Goal: Task Accomplishment & Management: Use online tool/utility

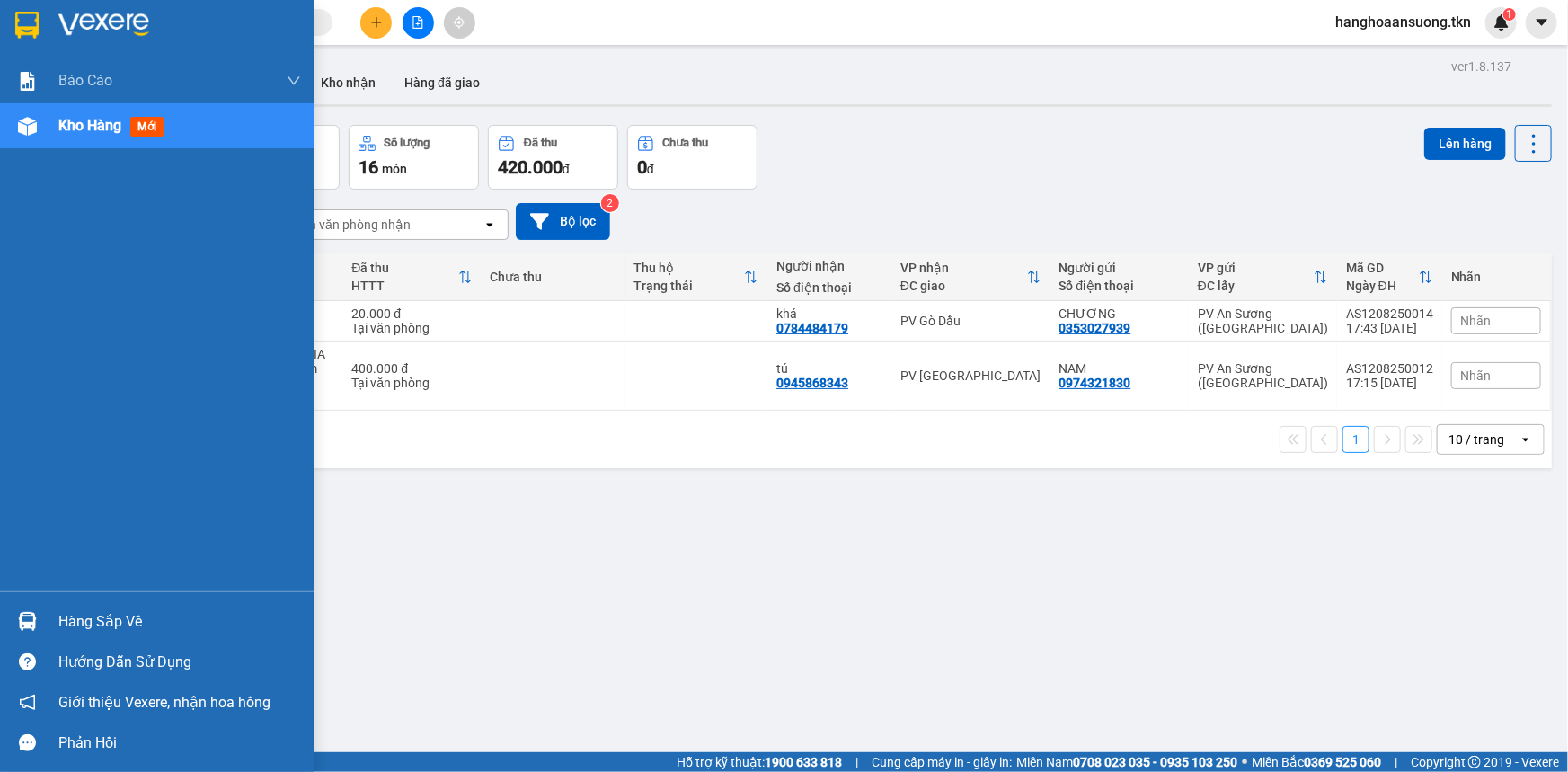
click at [41, 626] on div at bounding box center [27, 621] width 32 height 32
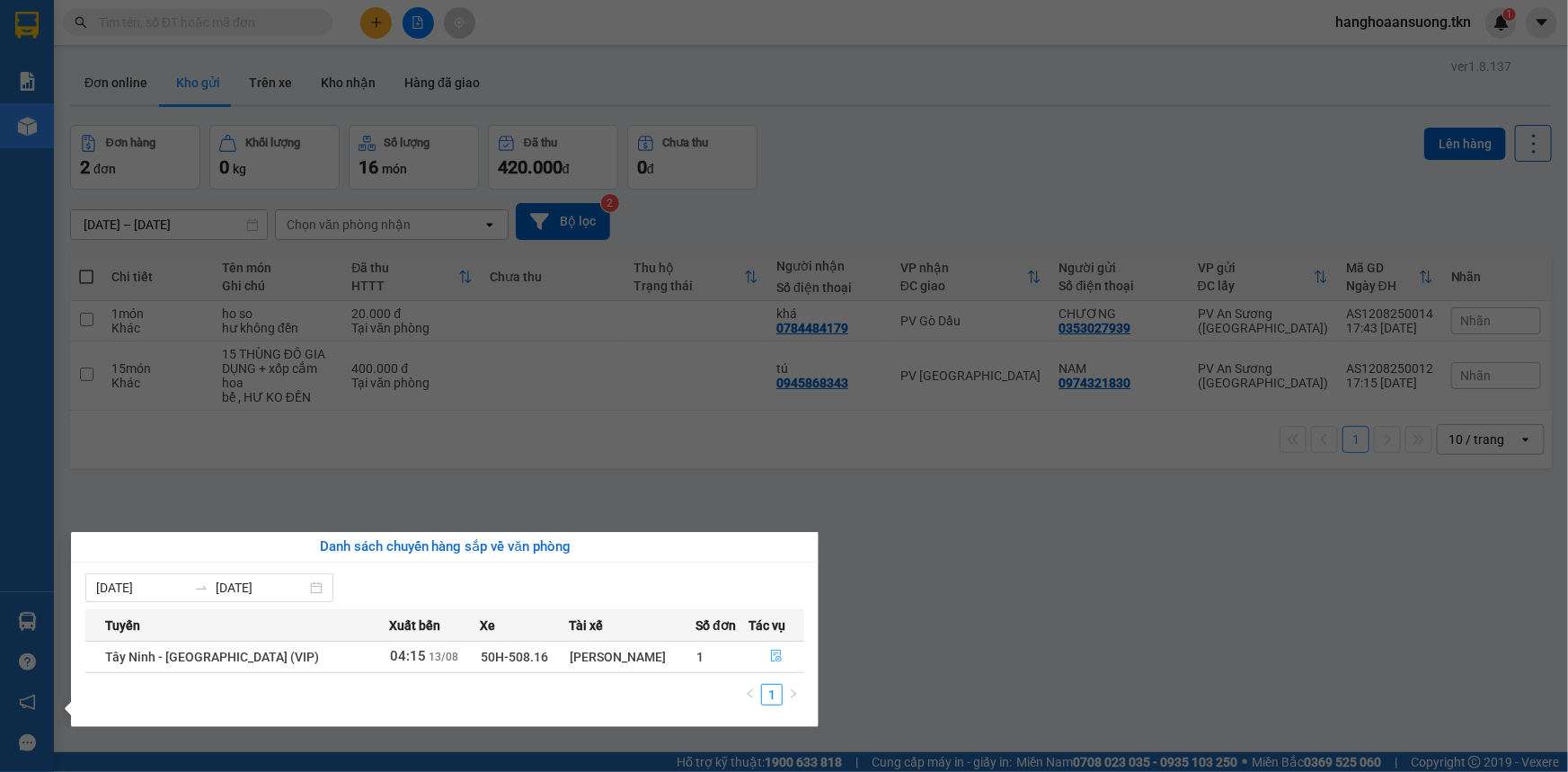
click at [774, 661] on icon "file-done" at bounding box center [776, 657] width 13 height 13
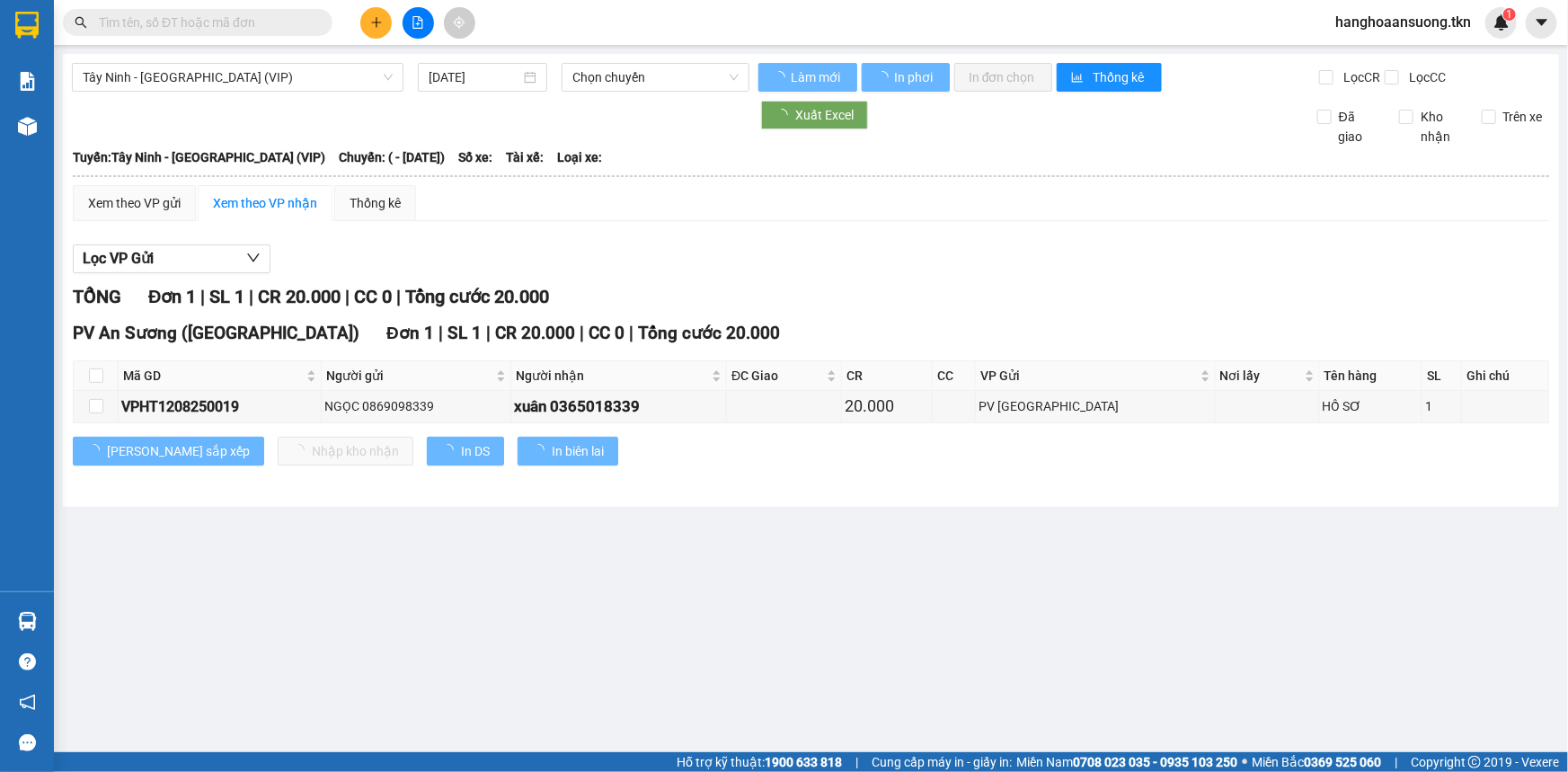
click at [29, 624] on img at bounding box center [27, 621] width 19 height 19
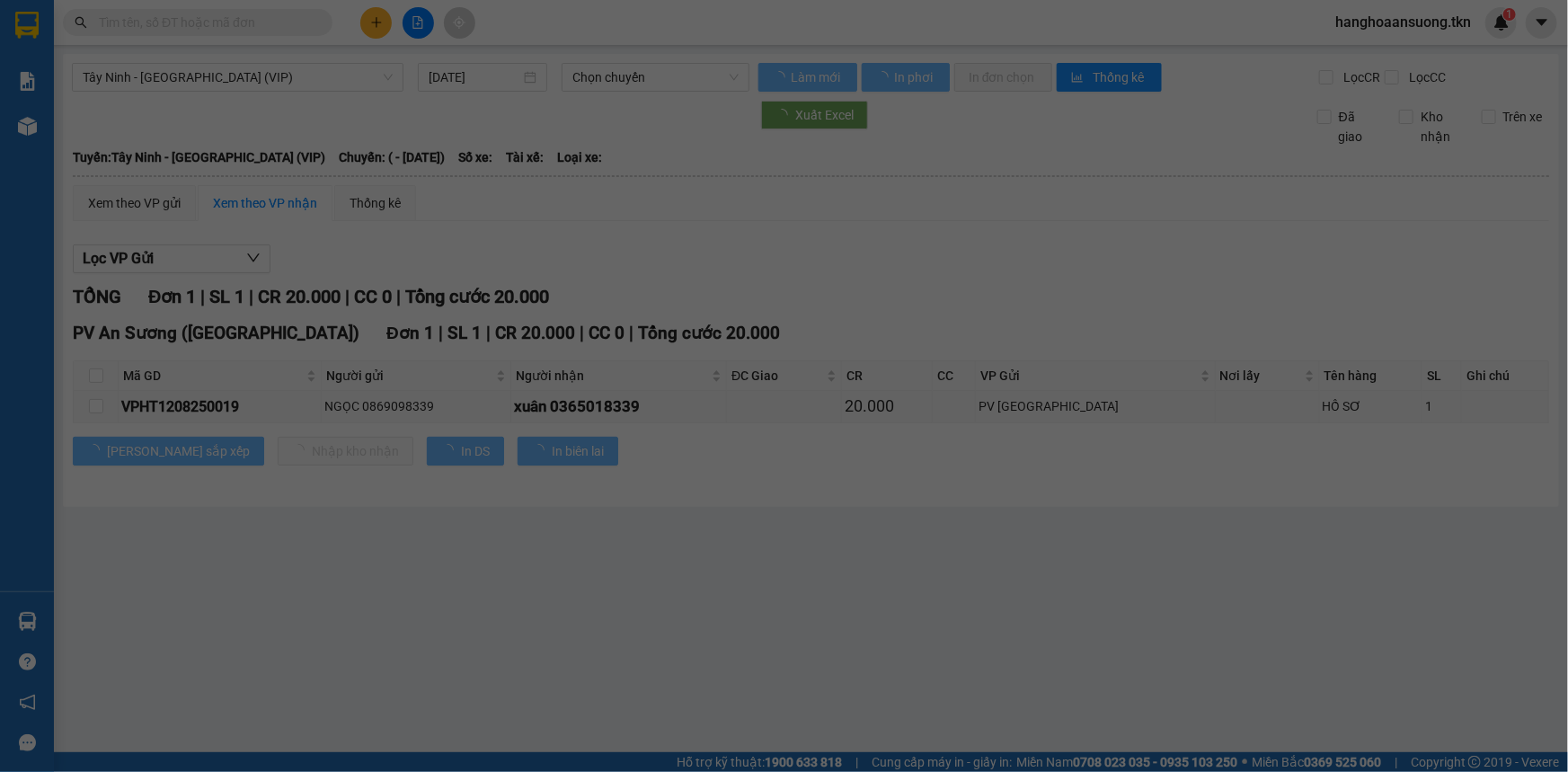
type input "[DATE]"
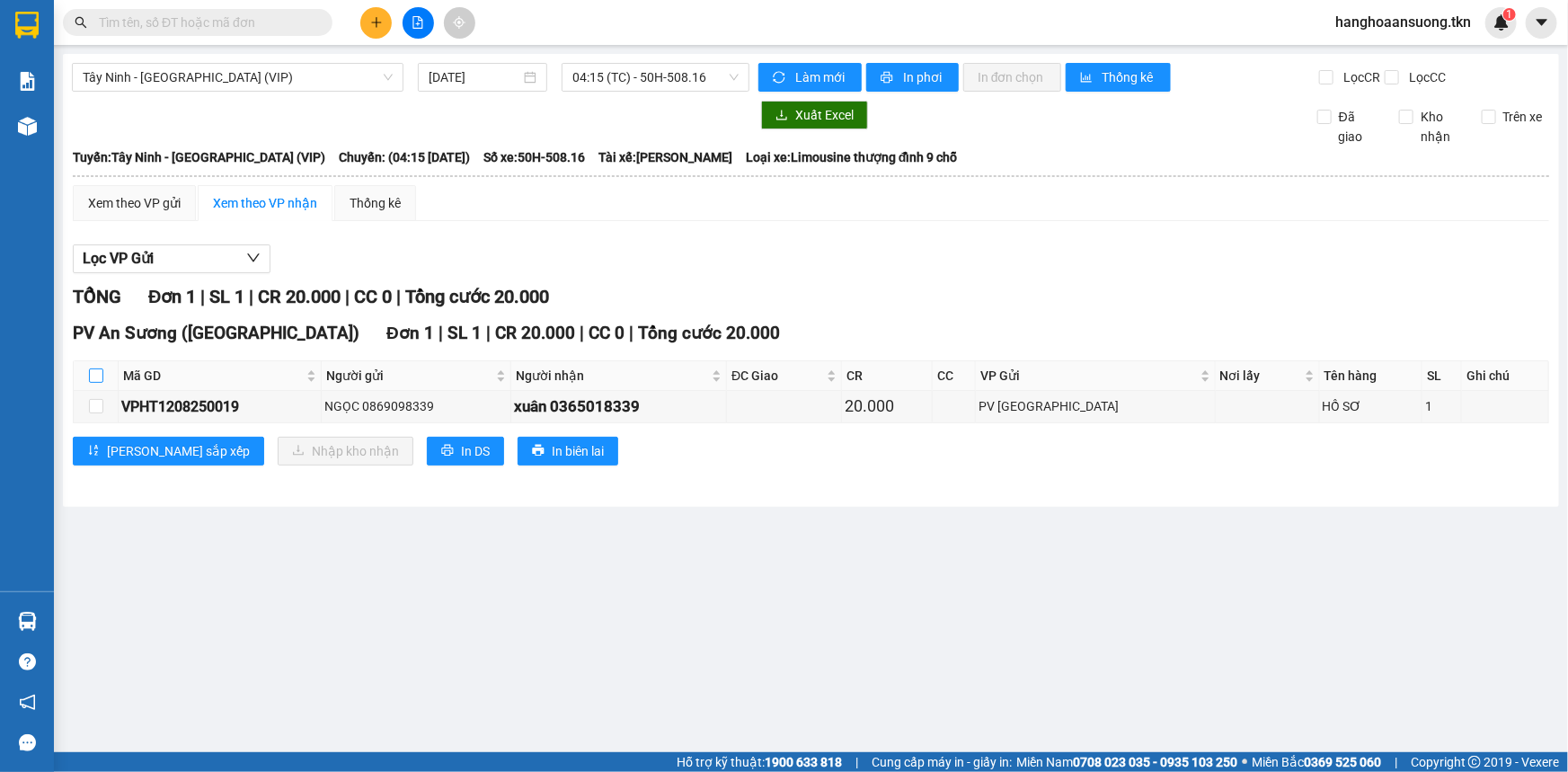
click at [90, 380] on section "Kết quả tìm kiếm ( 0 ) Bộ lọc No Data hanghoaansuong.tkn 1 Báo cáo Mẫu 1: Báo c…" at bounding box center [784, 386] width 1568 height 772
click at [94, 375] on input "checkbox" at bounding box center [96, 376] width 15 height 15
checkbox input "true"
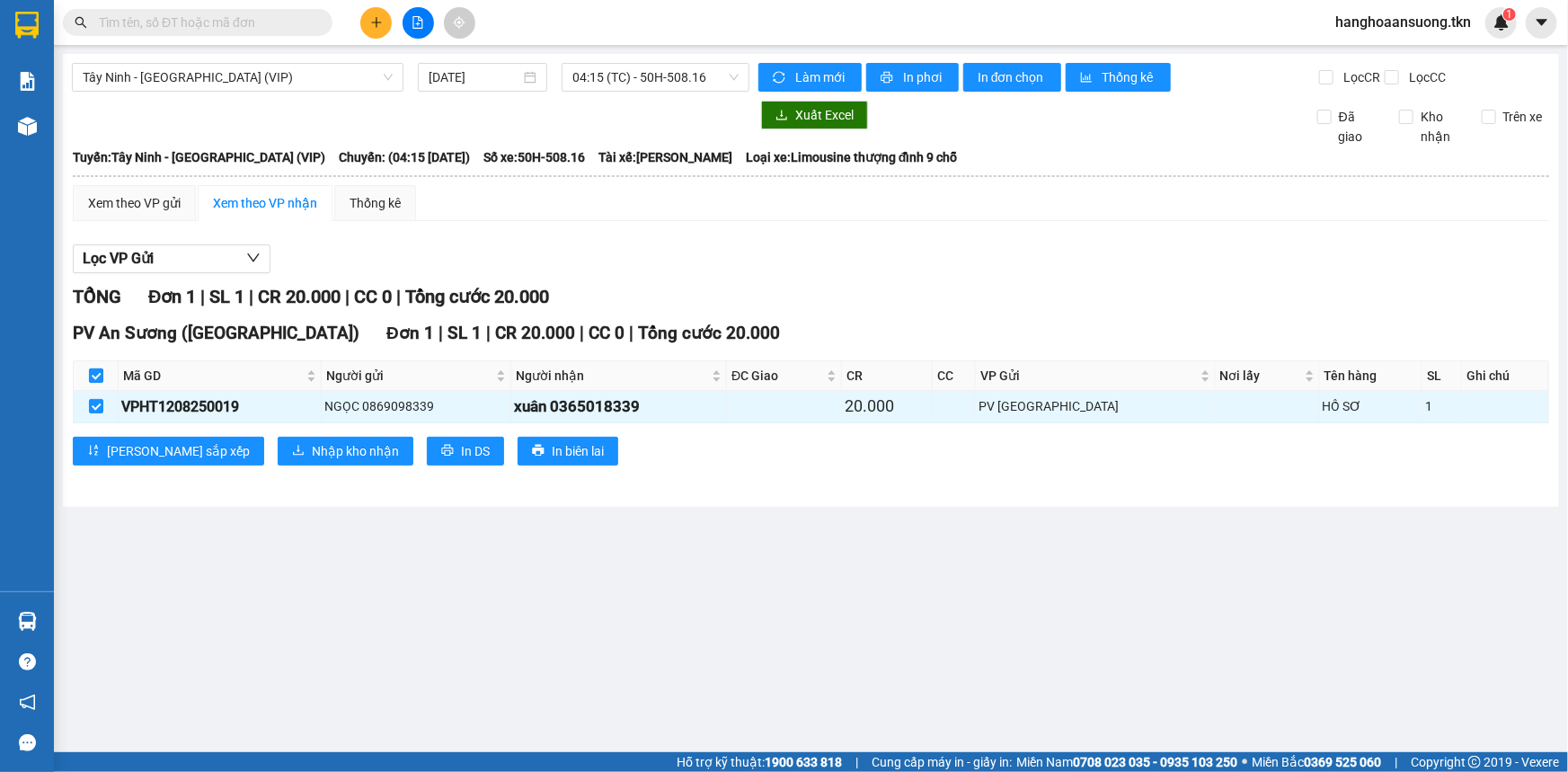
click at [94, 374] on input "checkbox" at bounding box center [96, 376] width 15 height 15
checkbox input "false"
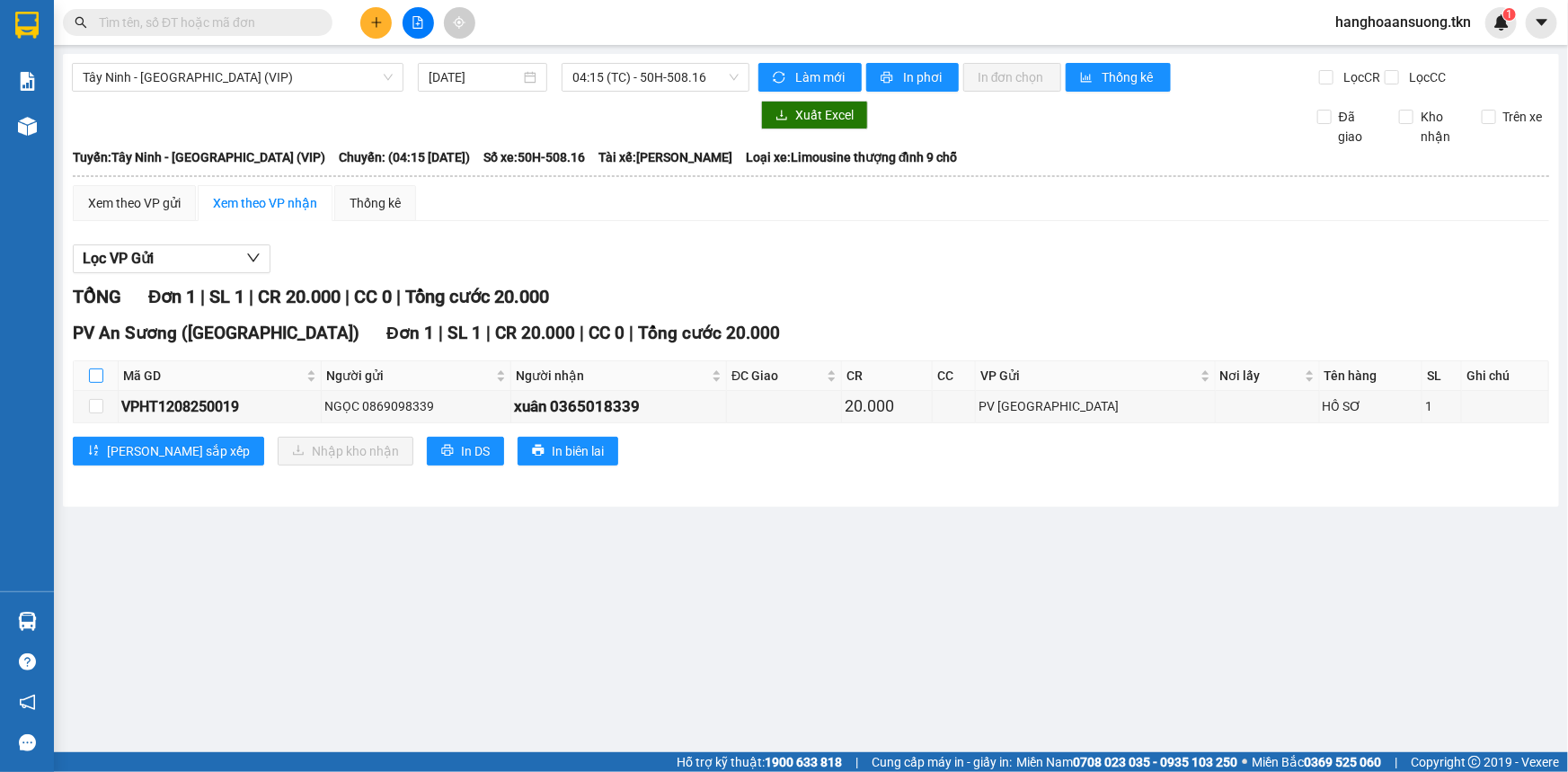
click at [98, 376] on input "checkbox" at bounding box center [96, 376] width 15 height 15
checkbox input "true"
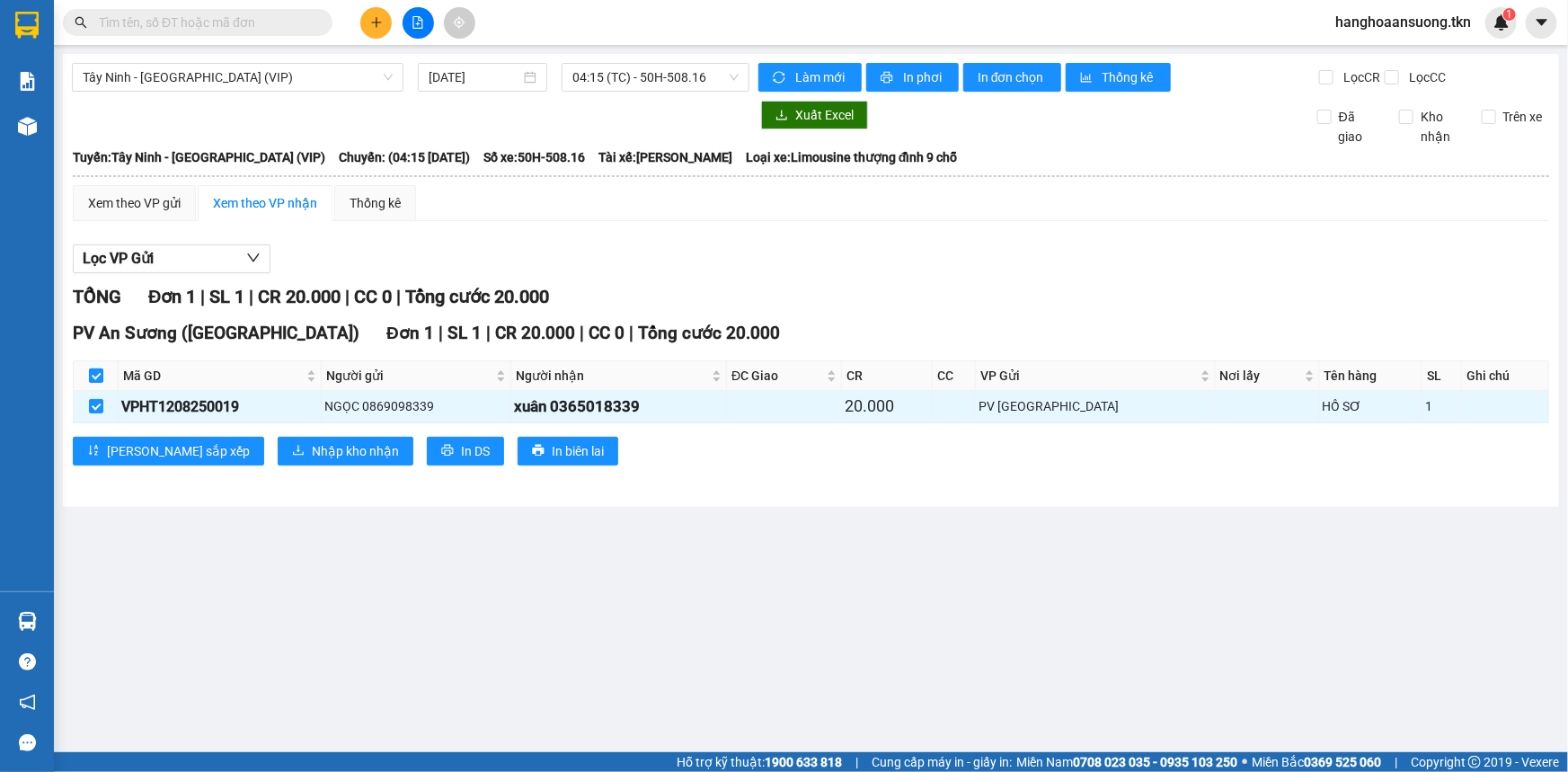
click at [98, 376] on input "checkbox" at bounding box center [96, 376] width 15 height 15
checkbox input "false"
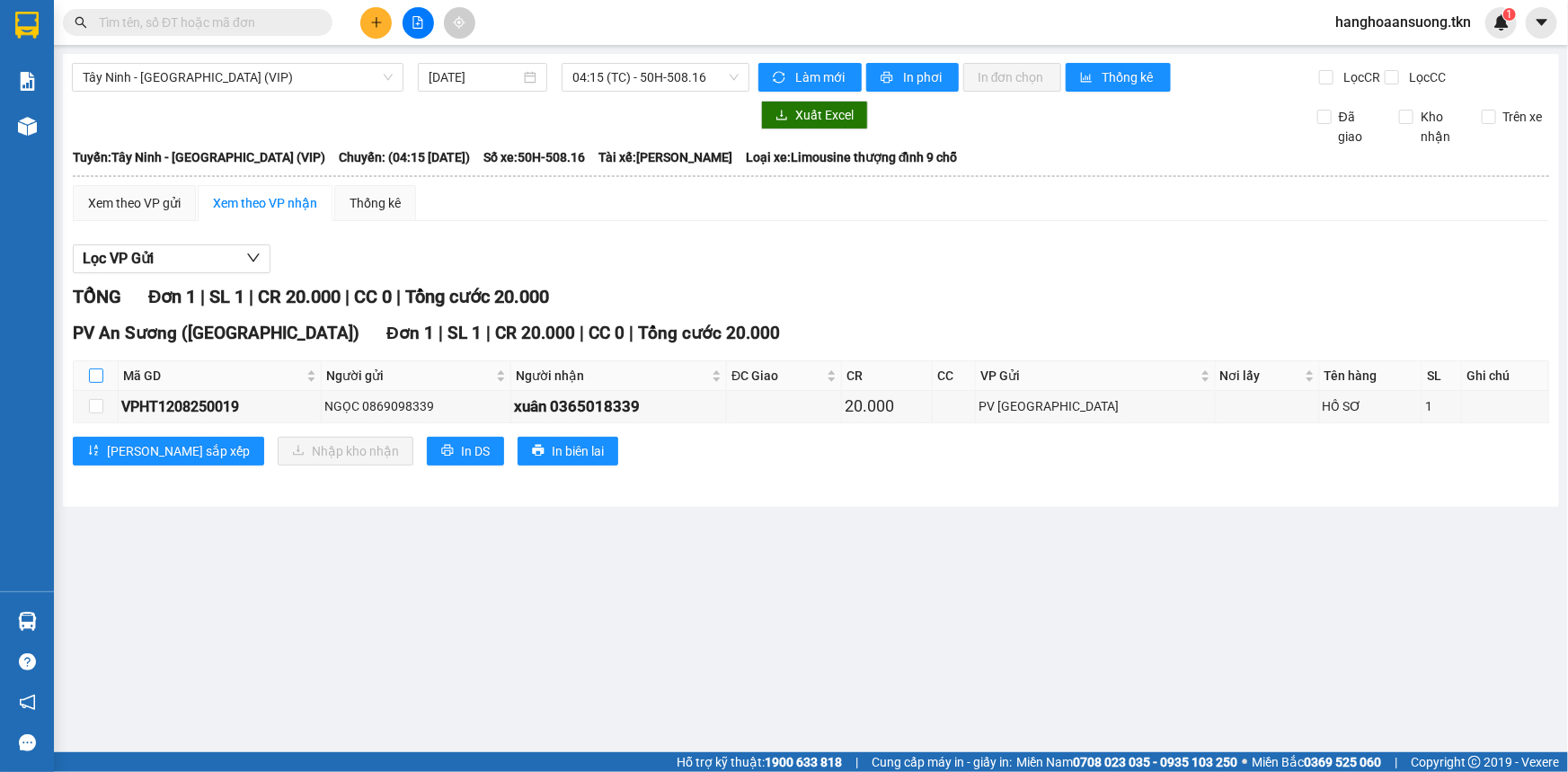
click at [98, 379] on input "checkbox" at bounding box center [96, 376] width 15 height 15
checkbox input "true"
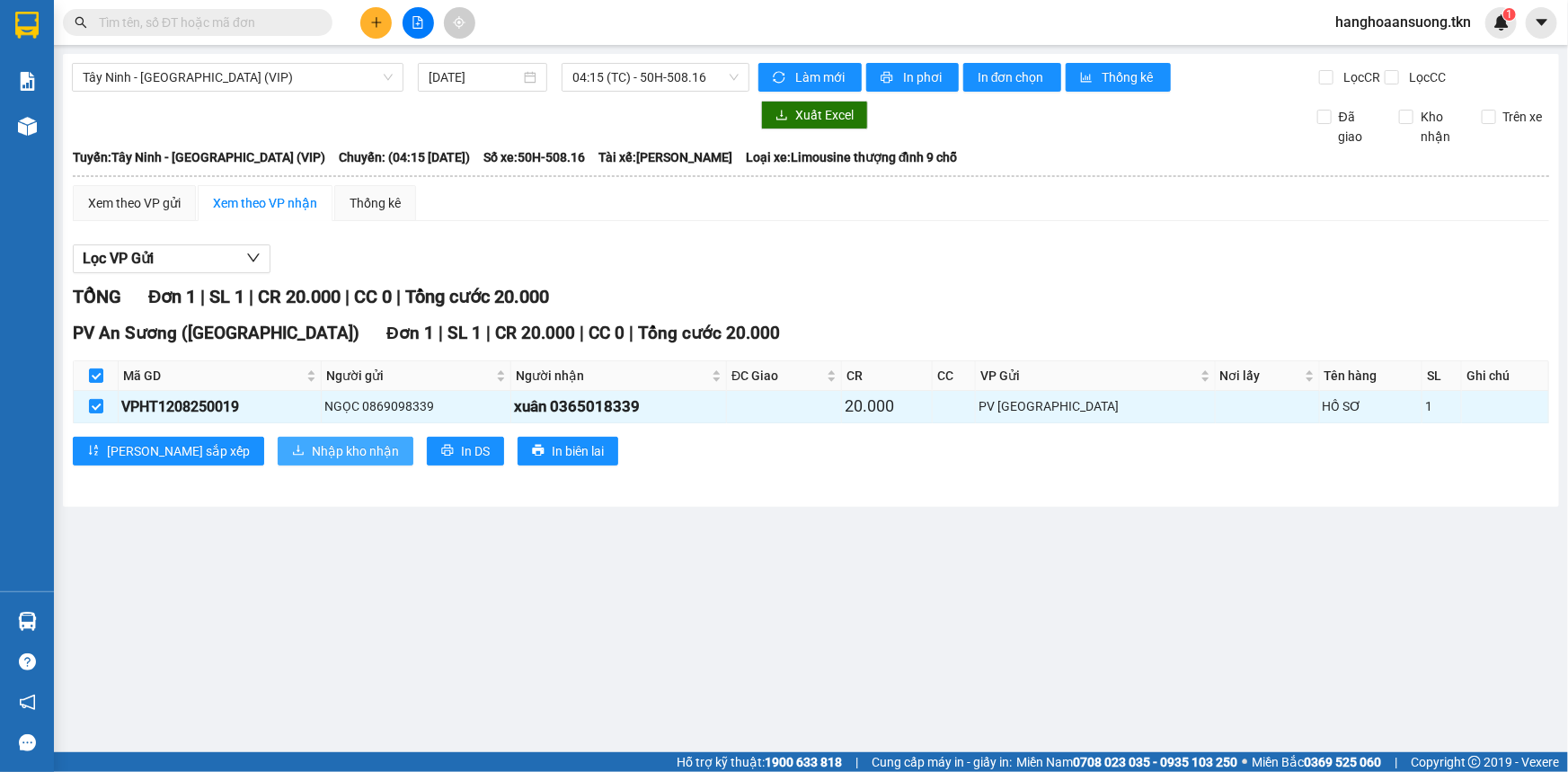
click at [312, 446] on span "Nhập kho nhận" at bounding box center [355, 451] width 87 height 20
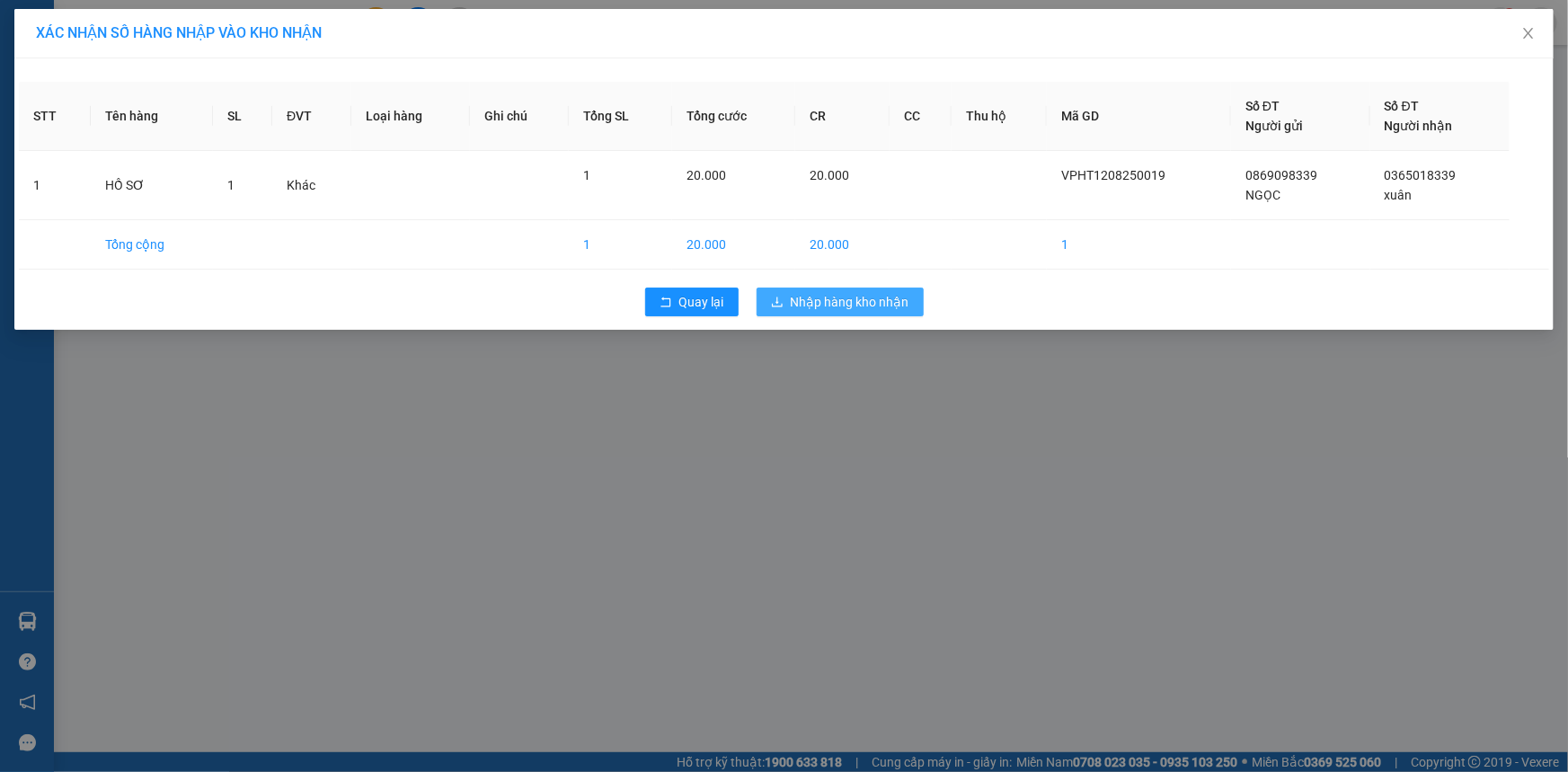
click at [889, 296] on span "Nhập hàng kho nhận" at bounding box center [850, 302] width 119 height 20
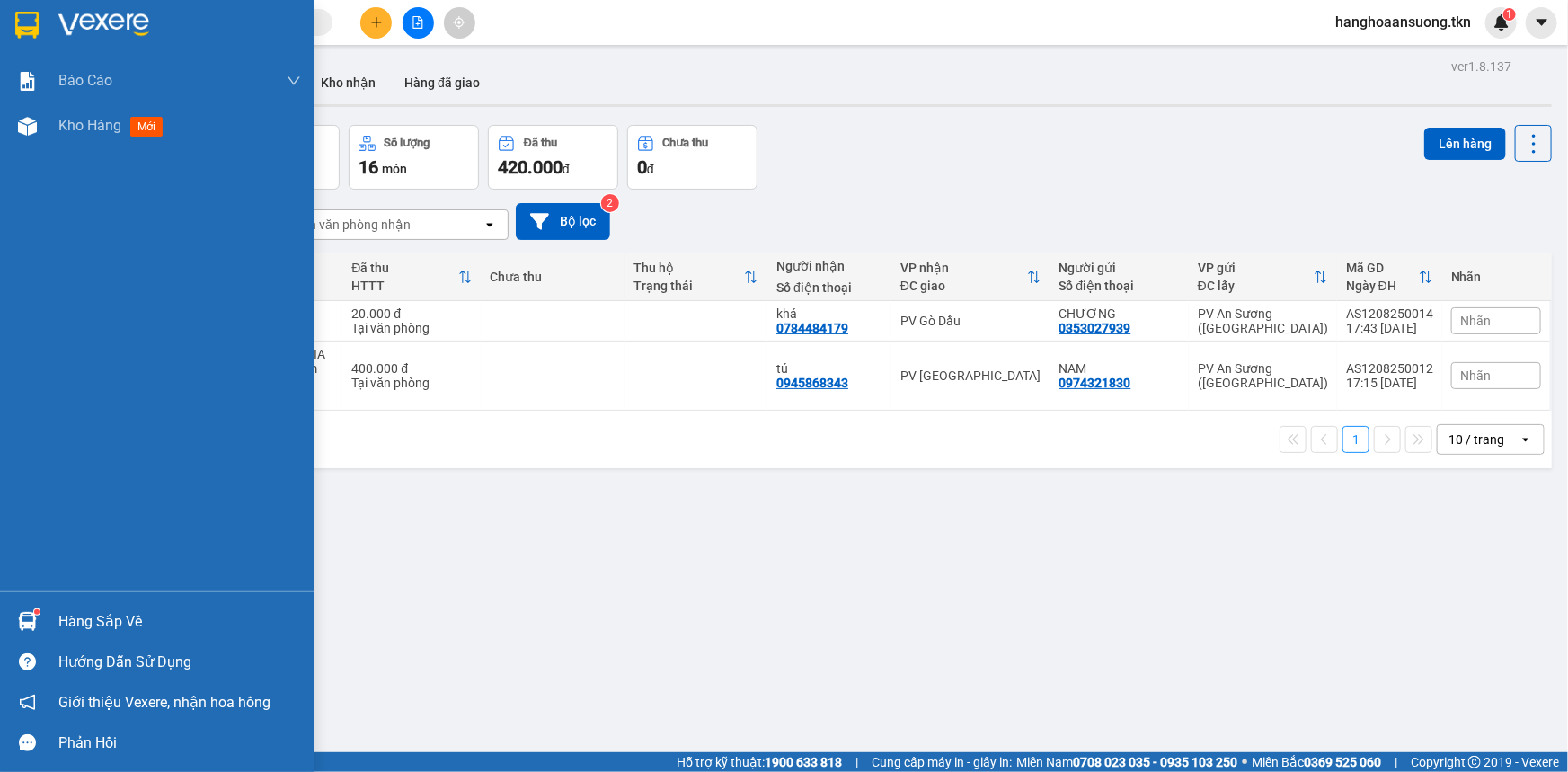
click at [24, 616] on img at bounding box center [27, 621] width 19 height 19
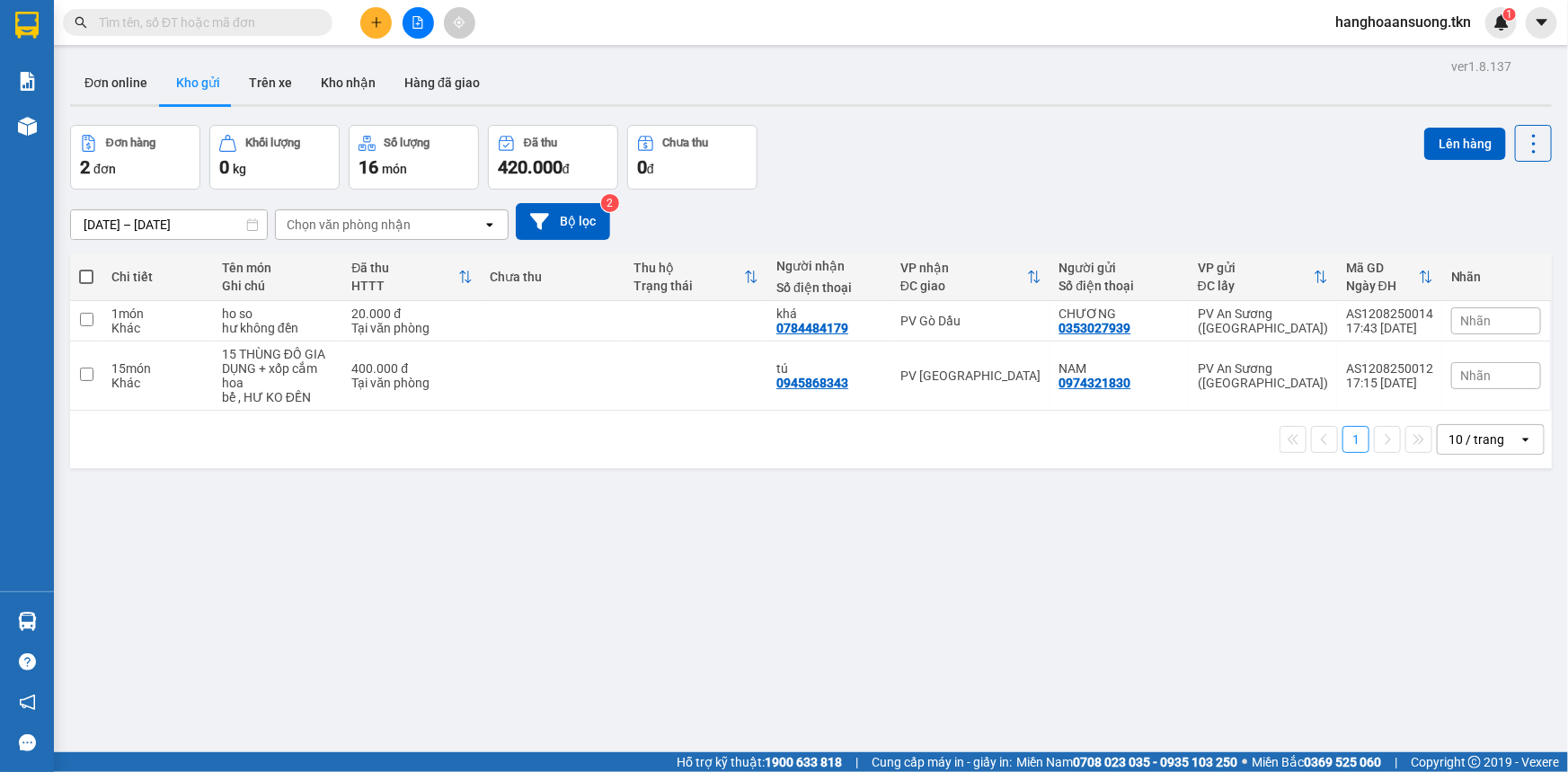
click at [979, 703] on section "Kết quả tìm kiếm ( 0 ) Bộ lọc No Data hanghoaansuong.tkn 1 Báo cáo Mẫu 1: Báo c…" at bounding box center [784, 386] width 1568 height 772
drag, startPoint x: 881, startPoint y: 657, endPoint x: 849, endPoint y: 629, distance: 42.5
click at [872, 645] on div "ver 1.8.137 Đơn online Kho gửi Trên xe Kho nhận Hàng đã giao Đơn hàng 2 đơn Khố…" at bounding box center [811, 439] width 1496 height 772
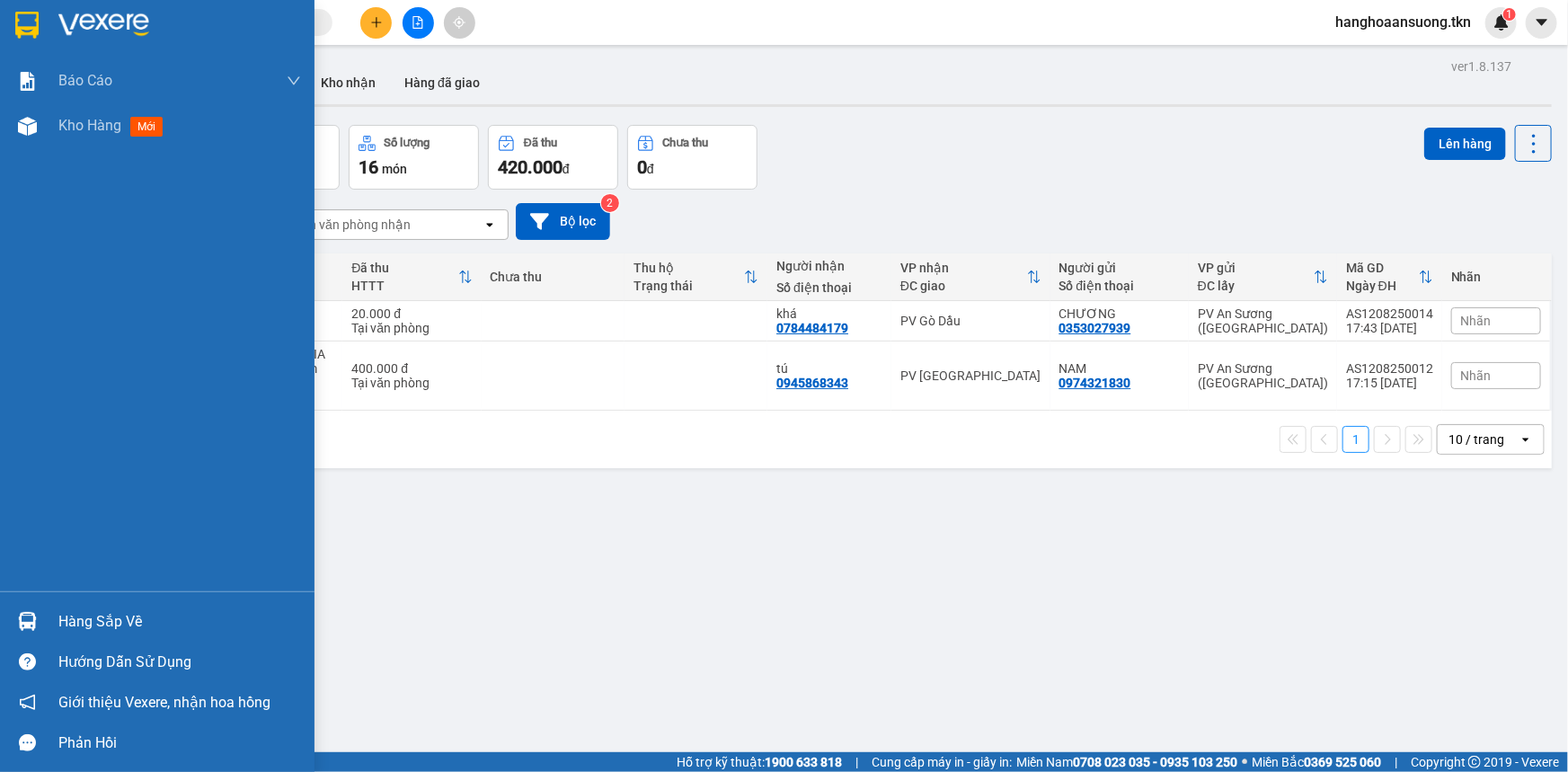
click at [27, 18] on img at bounding box center [27, 25] width 24 height 27
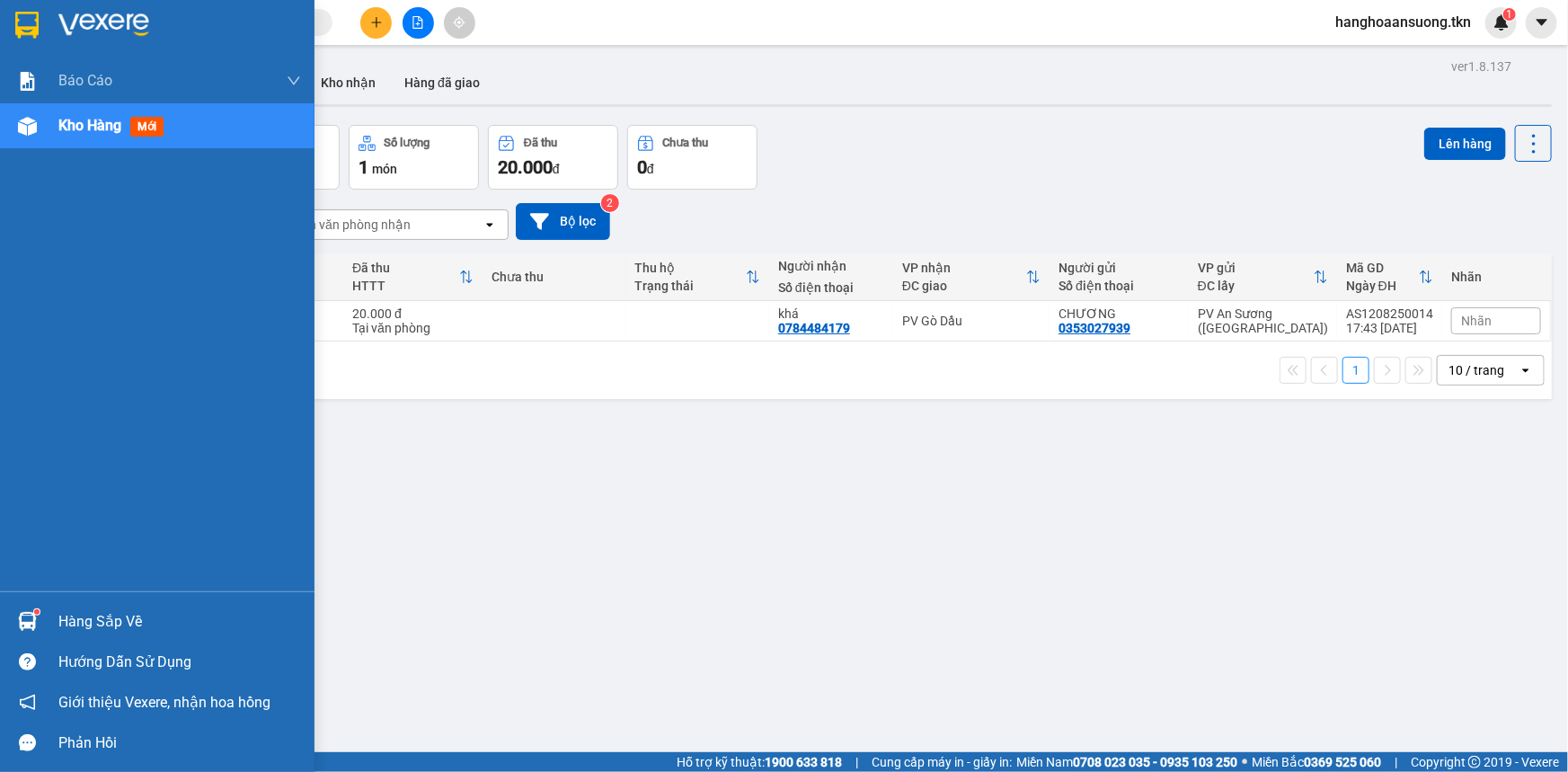
click at [27, 28] on img at bounding box center [27, 25] width 24 height 27
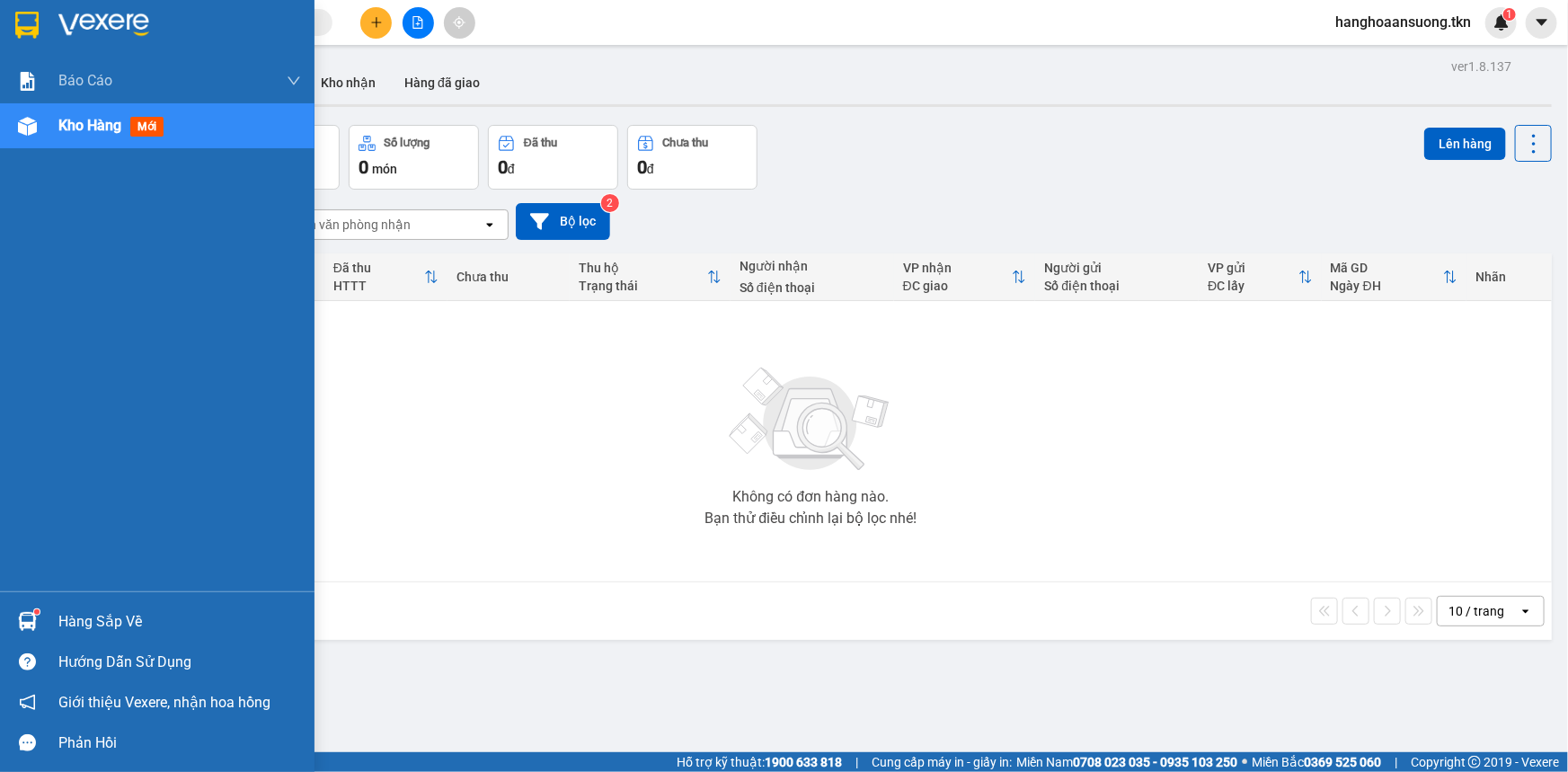
click at [32, 621] on img at bounding box center [27, 621] width 19 height 19
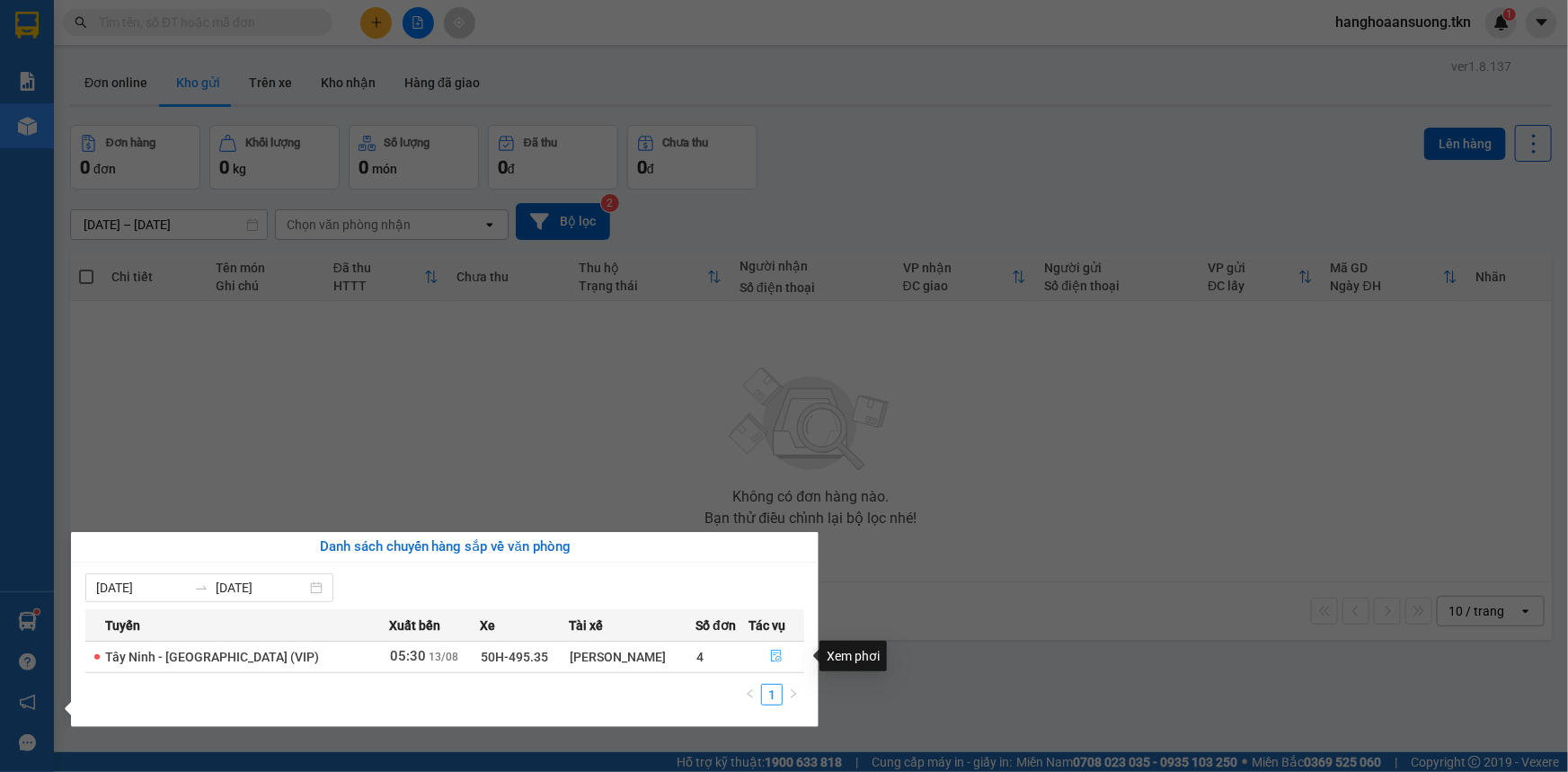
click at [770, 650] on icon "file-done" at bounding box center [776, 657] width 13 height 13
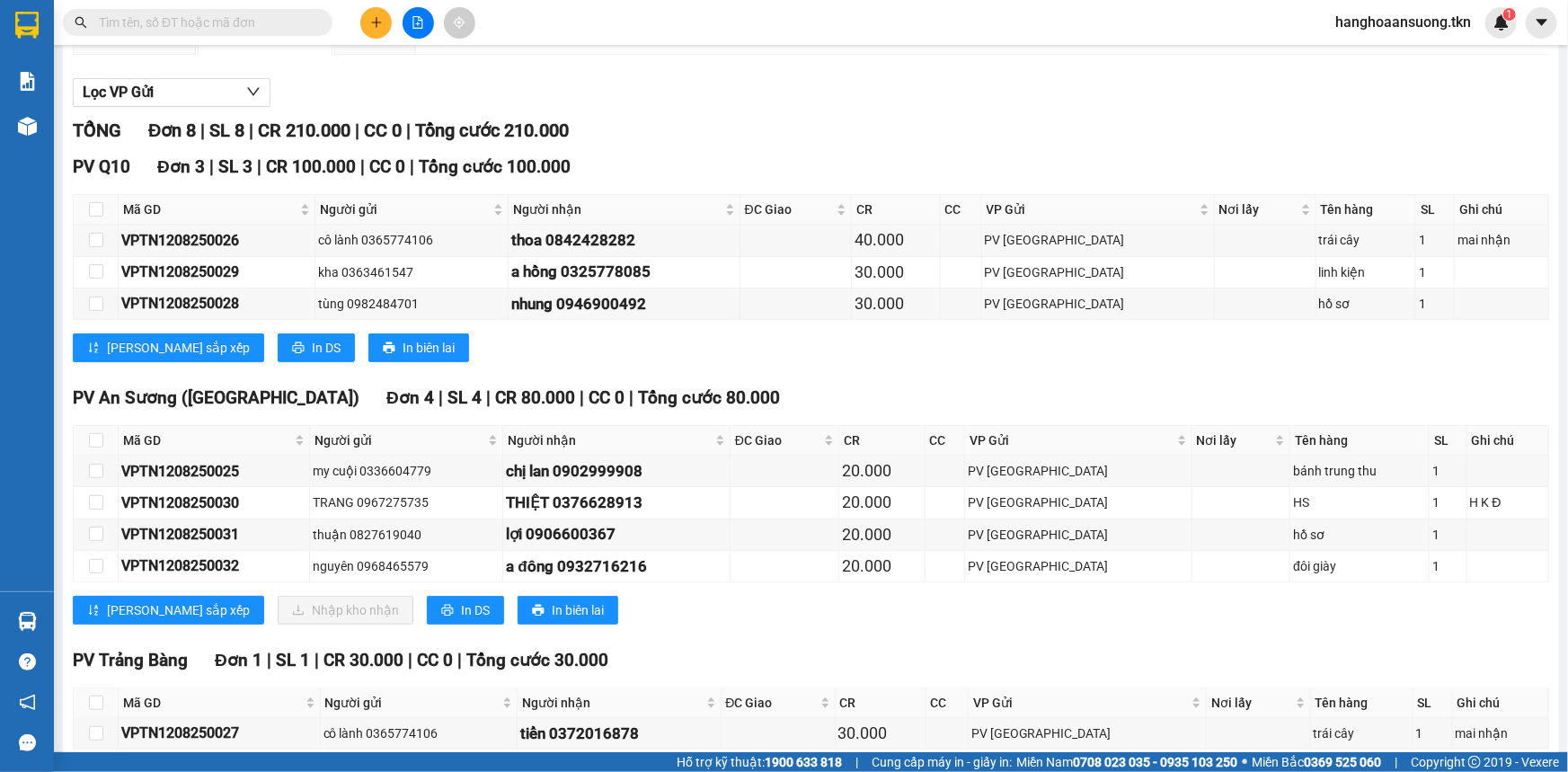
scroll to position [172, 0]
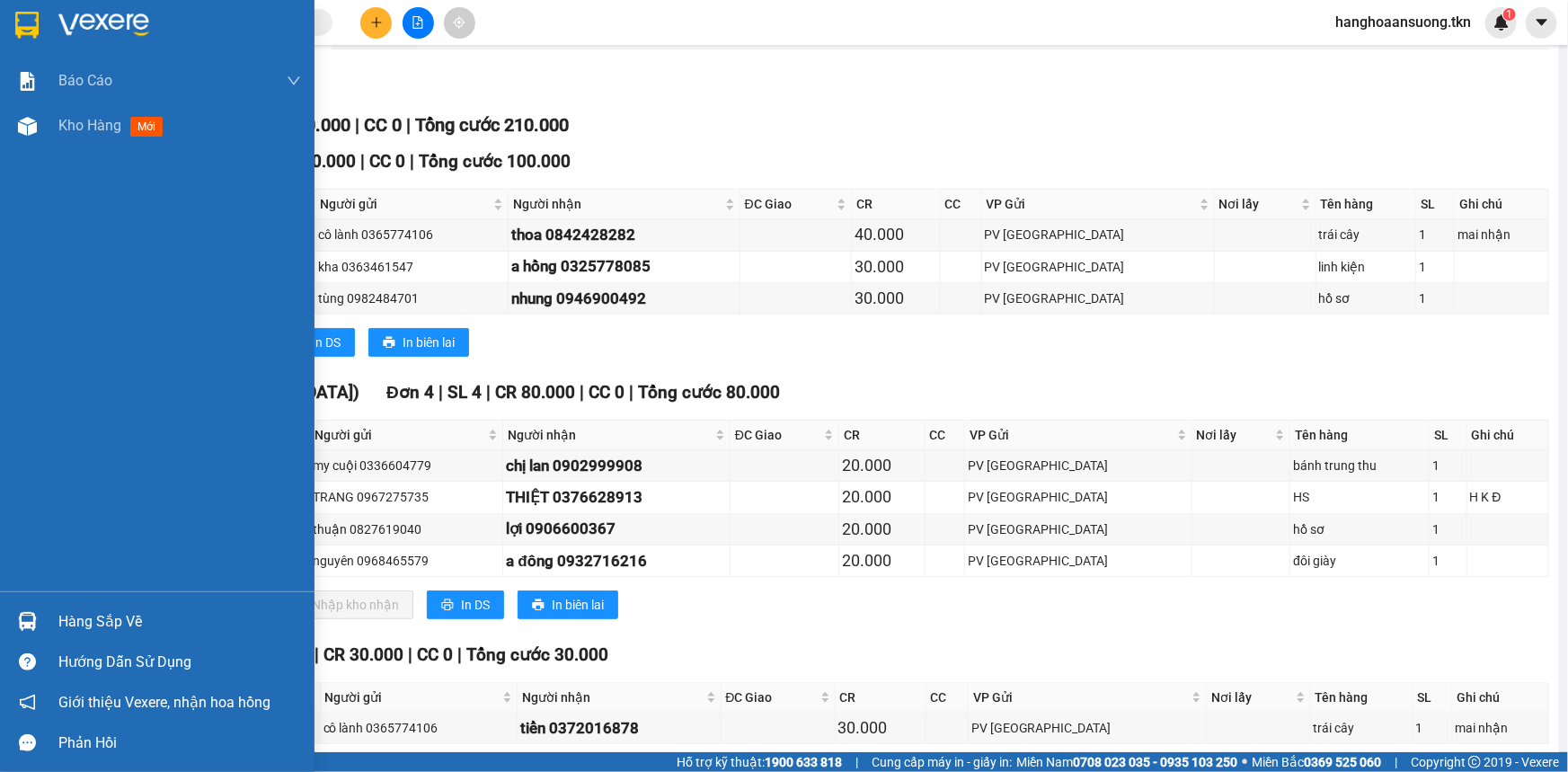
click at [35, 21] on img at bounding box center [27, 25] width 24 height 27
